Goal: Navigation & Orientation: Find specific page/section

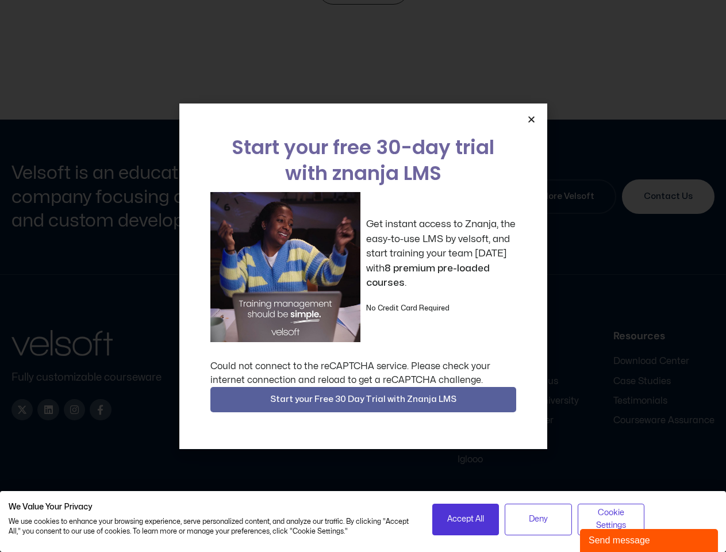
click at [363, 276] on div "Get instant access to Znanja, the easy-to-use LMS by velsoft, and start trainin…" at bounding box center [363, 267] width 306 height 150
click at [531, 119] on icon "Close" at bounding box center [531, 119] width 9 height 9
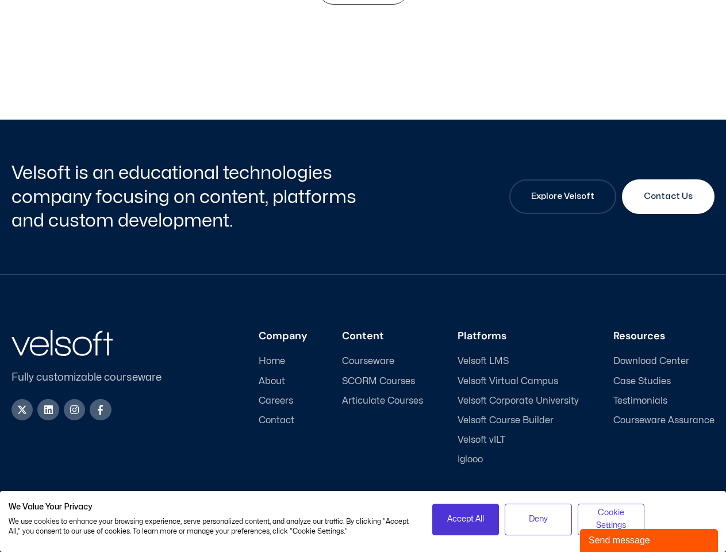
click at [363, 399] on div "Company Home About Careers Contact Content Courseware SCORM Courses Articulate …" at bounding box center [447, 398] width 534 height 136
click at [466, 519] on span "Accept All" at bounding box center [465, 519] width 37 height 13
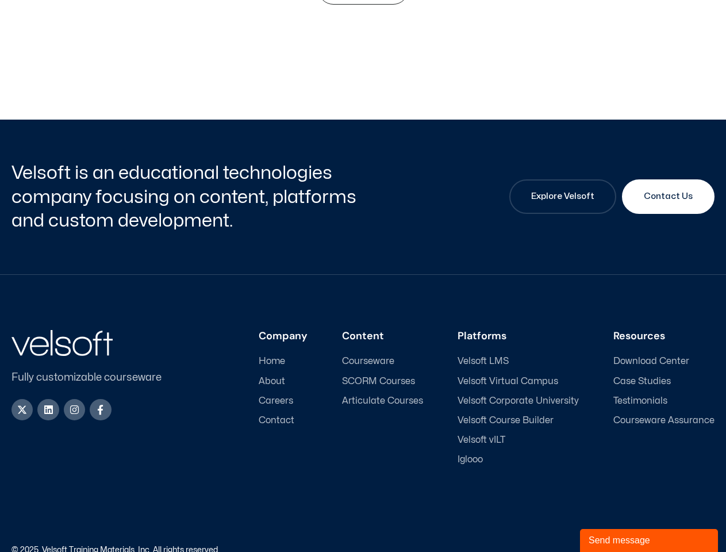
click at [538, 546] on div "Accessibility Policy | Privacy Policy" at bounding box center [539, 550] width 352 height 8
click at [611, 546] on link "Accessibility Policy" at bounding box center [615, 549] width 69 height 7
